Goal: Information Seeking & Learning: Learn about a topic

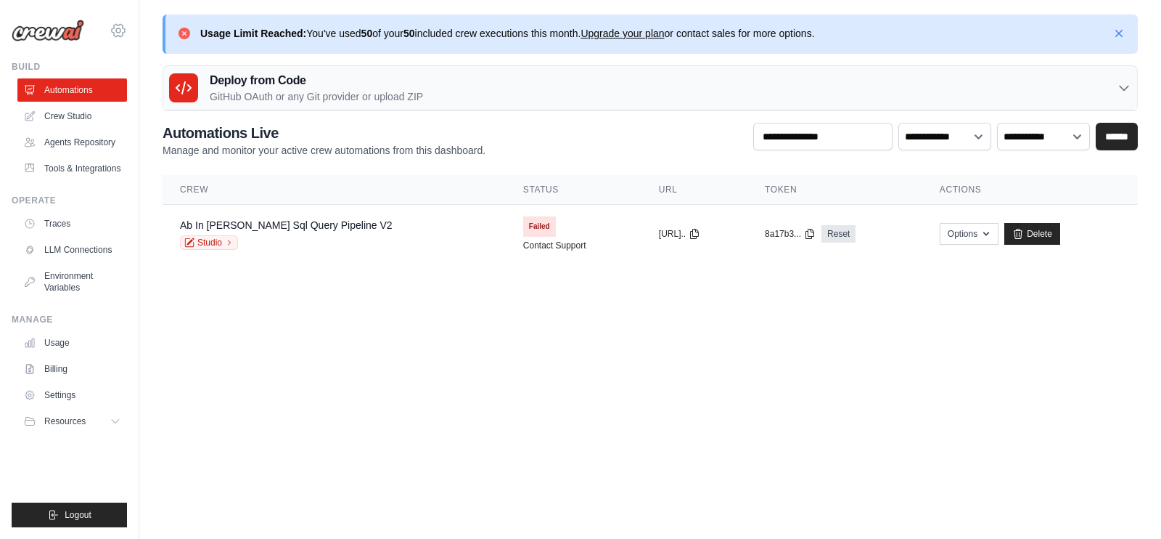
click at [123, 23] on icon at bounding box center [118, 30] width 17 height 17
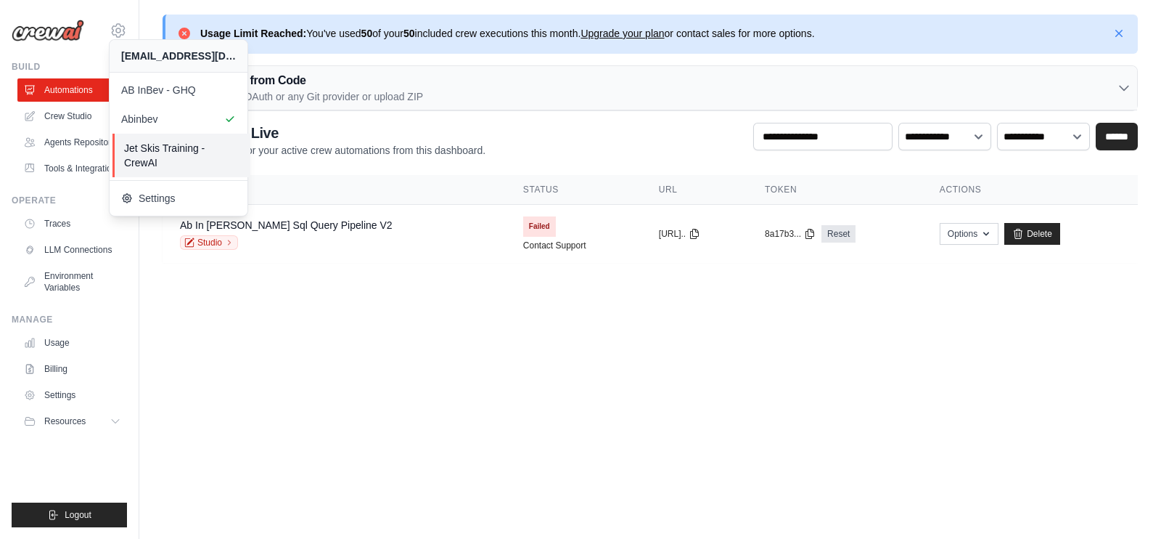
click at [167, 153] on span "Jet Skis Training - CrewAI" at bounding box center [181, 155] width 115 height 29
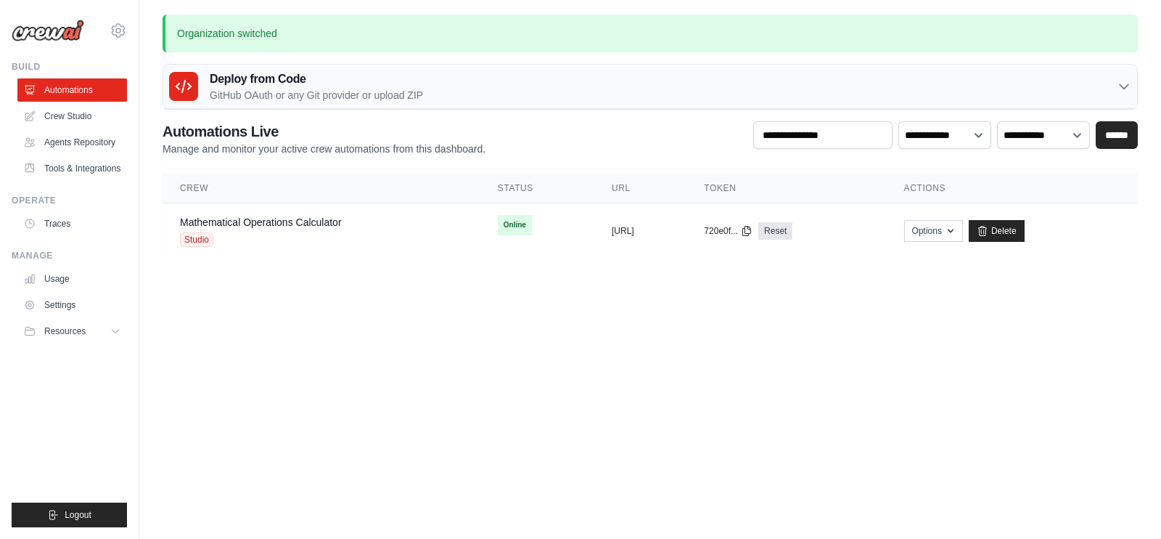
click at [602, 412] on body "venkatanarasimhulu.a@ab-inbev.com AB InBev - GHQ Abinbev Jet Skis Training - Cr…" at bounding box center [580, 269] width 1161 height 539
